Goal: Task Accomplishment & Management: Use online tool/utility

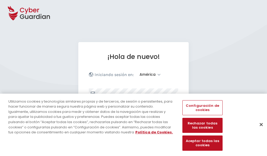
select select "América"
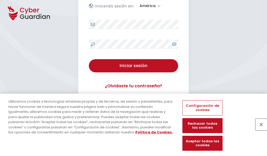
click at [259, 130] on button "Cerrar" at bounding box center [261, 125] width 12 height 12
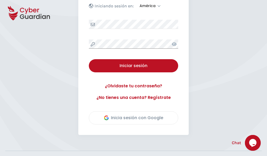
scroll to position [119, 0]
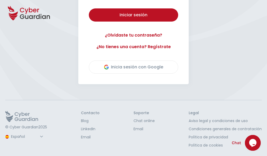
click at [89, 8] on button "Iniciar sesión" at bounding box center [133, 14] width 89 height 13
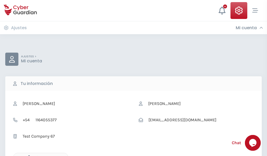
click at [28, 155] on icon "button" at bounding box center [27, 157] width 4 height 4
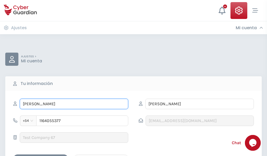
click at [74, 104] on input "ILEANA" at bounding box center [74, 104] width 109 height 11
type input "I"
type input "Blanca"
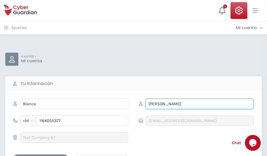
click at [199, 104] on input "CORREA" at bounding box center [199, 104] width 109 height 11
type input "C"
type input "Garriga"
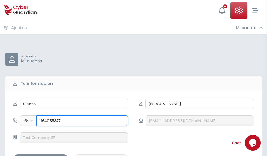
click at [82, 121] on input "1164055377" at bounding box center [82, 120] width 92 height 11
type input "1"
type input "4852687659"
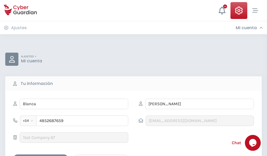
click at [101, 156] on div "Cancelar" at bounding box center [101, 159] width 47 height 7
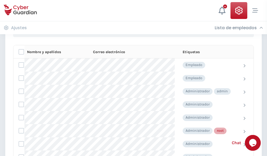
scroll to position [264, 0]
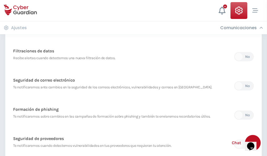
scroll to position [277, 0]
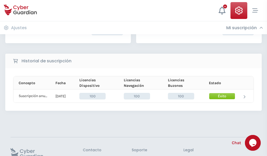
scroll to position [133, 0]
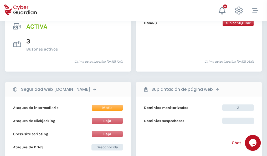
scroll to position [534, 0]
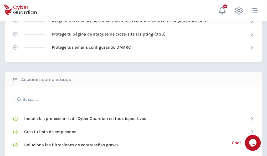
scroll to position [350, 0]
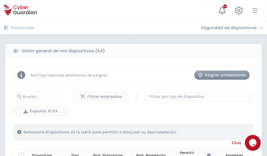
scroll to position [464, 0]
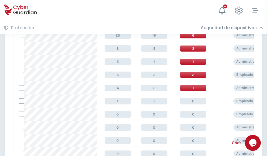
scroll to position [265, 0]
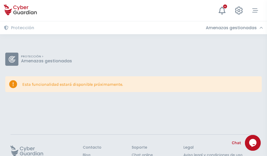
scroll to position [34, 0]
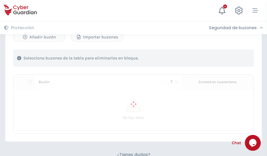
scroll to position [225, 0]
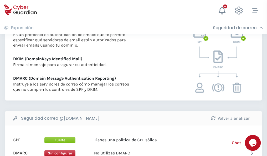
scroll to position [284, 0]
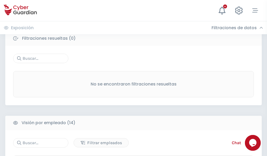
scroll to position [475, 0]
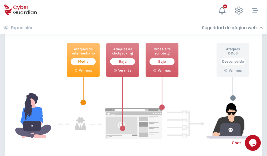
scroll to position [286, 0]
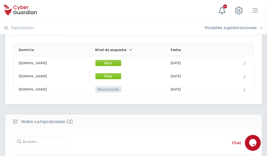
scroll to position [315, 0]
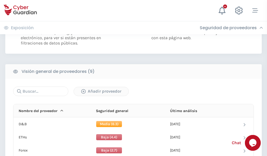
scroll to position [378, 0]
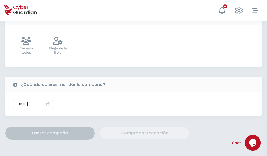
scroll to position [192, 0]
